Goal: Information Seeking & Learning: Learn about a topic

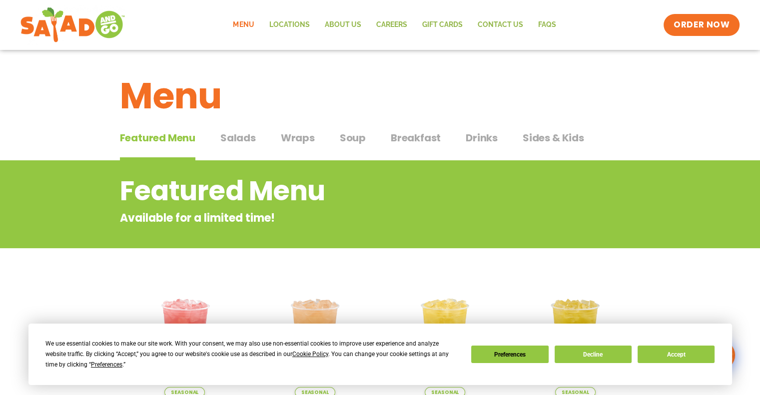
click at [231, 135] on span "Salads" at bounding box center [237, 137] width 35 height 15
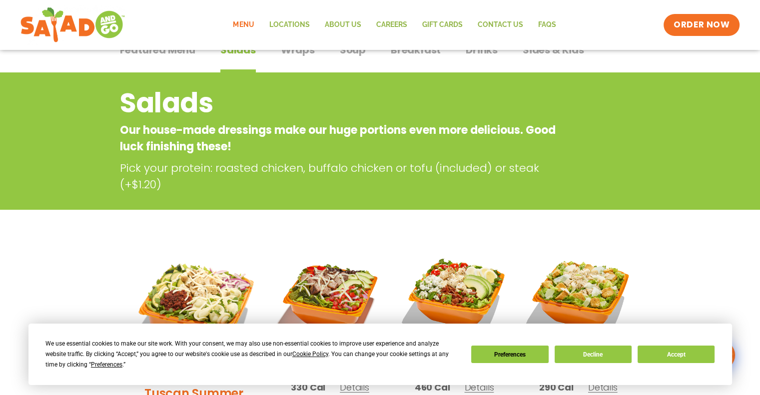
scroll to position [8, 0]
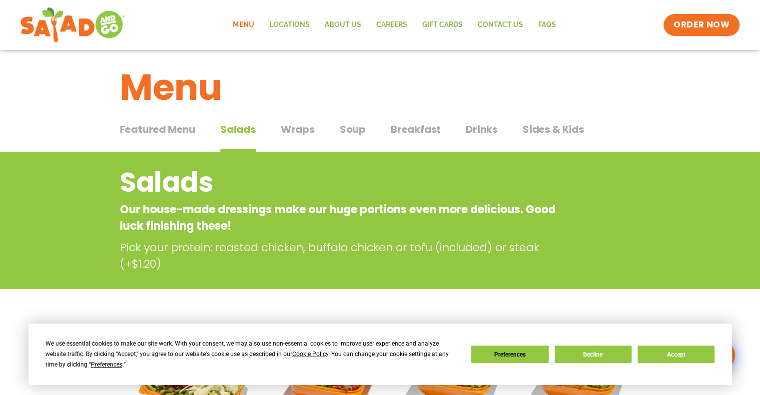
click at [301, 133] on span "Wraps" at bounding box center [298, 129] width 34 height 15
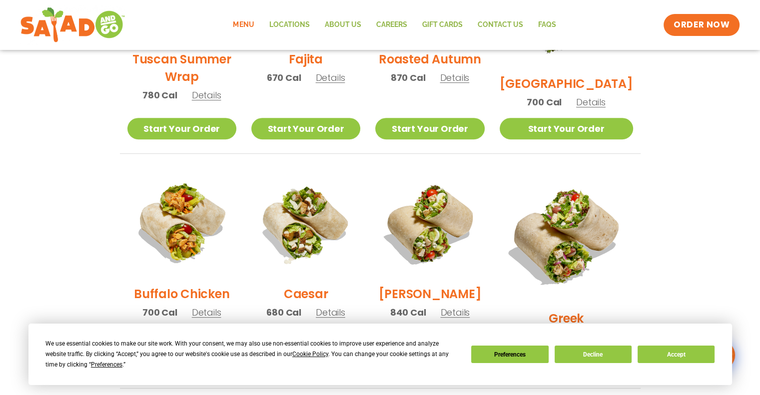
scroll to position [308, 0]
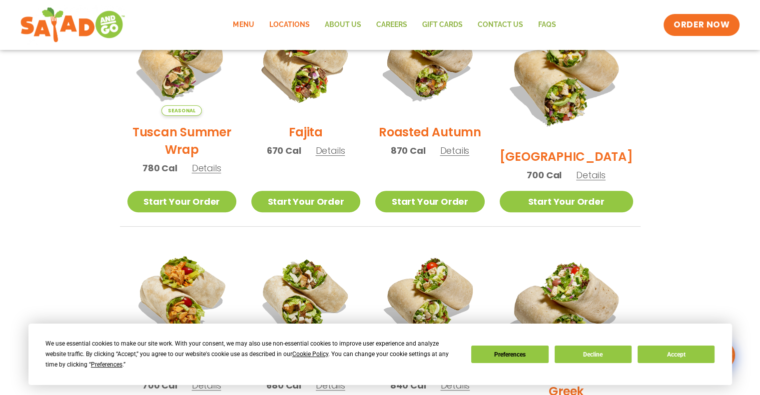
click at [298, 21] on link "Locations" at bounding box center [288, 24] width 55 height 23
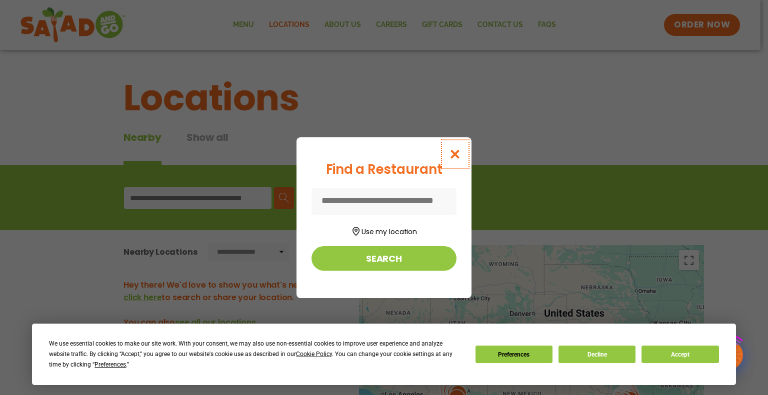
click at [450, 161] on button "Close modal" at bounding box center [455, 153] width 32 height 33
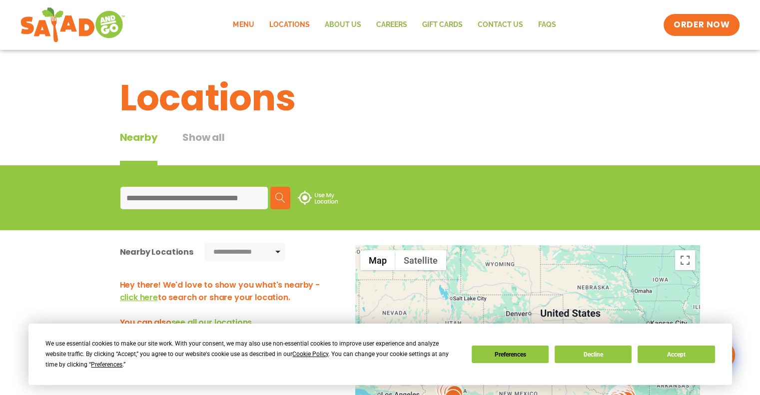
click at [249, 19] on link "Menu" at bounding box center [243, 24] width 36 height 23
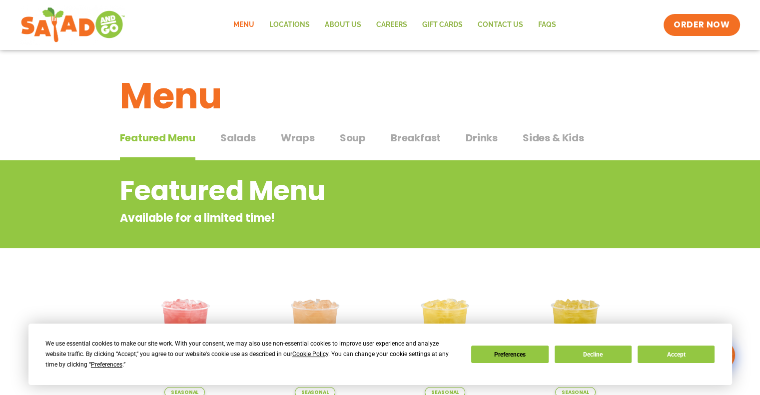
click at [236, 135] on span "Salads" at bounding box center [237, 137] width 35 height 15
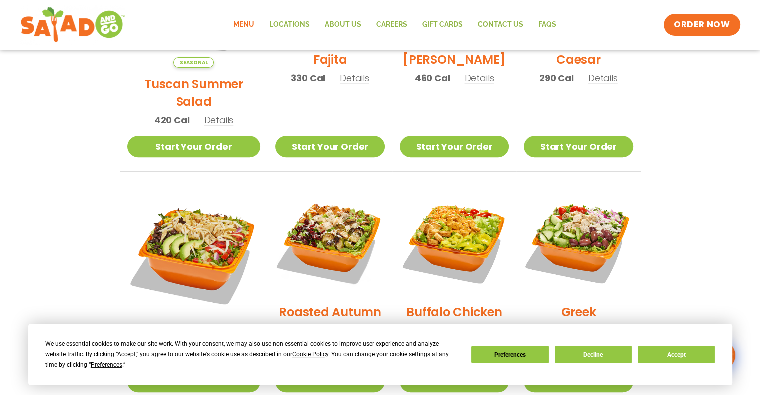
scroll to position [500, 0]
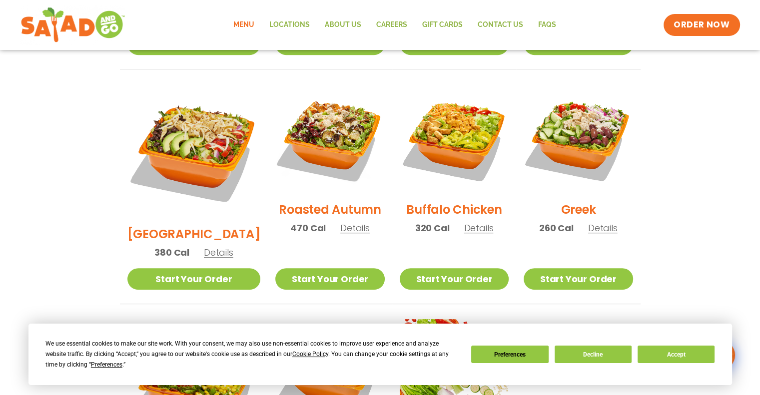
click at [475, 222] on span "Details" at bounding box center [478, 228] width 29 height 12
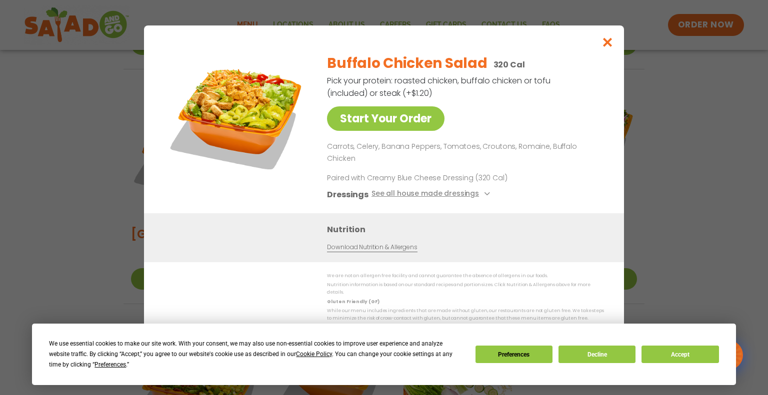
click at [281, 111] on img at bounding box center [236, 115] width 140 height 140
click at [614, 53] on button "Close modal" at bounding box center [607, 41] width 32 height 33
